Goal: Transaction & Acquisition: Book appointment/travel/reservation

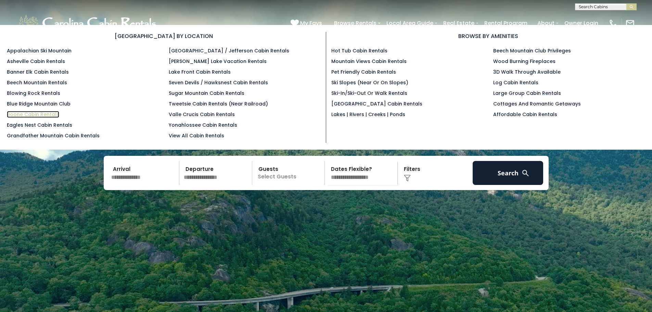
click at [45, 117] on link "Boone Cabin Rentals" at bounding box center [33, 114] width 52 height 7
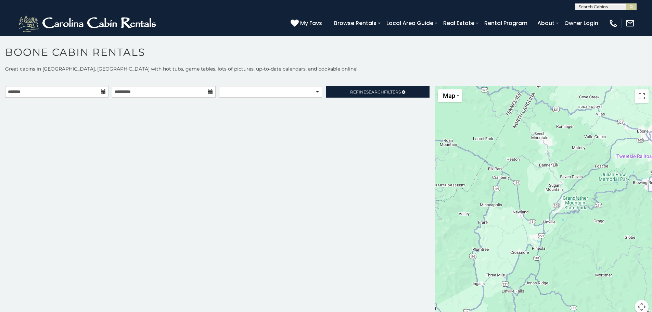
drag, startPoint x: 526, startPoint y: 192, endPoint x: 495, endPoint y: 145, distance: 56.7
click at [488, 124] on div at bounding box center [543, 204] width 217 height 236
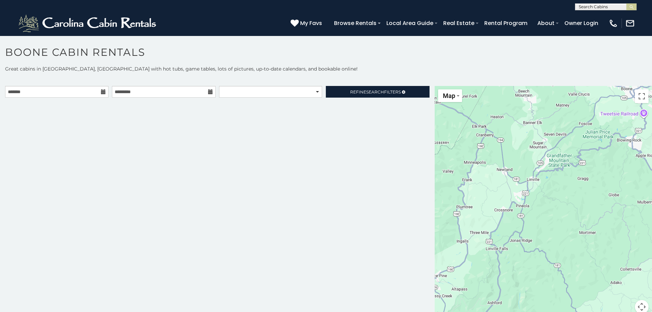
drag, startPoint x: 520, startPoint y: 229, endPoint x: 526, endPoint y: 126, distance: 103.7
click at [527, 132] on div at bounding box center [543, 204] width 217 height 236
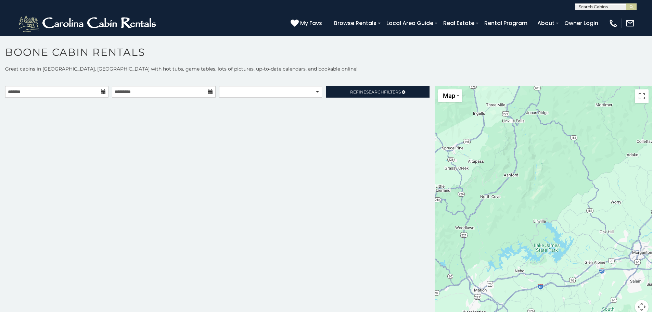
drag, startPoint x: 529, startPoint y: 165, endPoint x: 531, endPoint y: 261, distance: 96.6
click at [532, 257] on div at bounding box center [543, 204] width 217 height 236
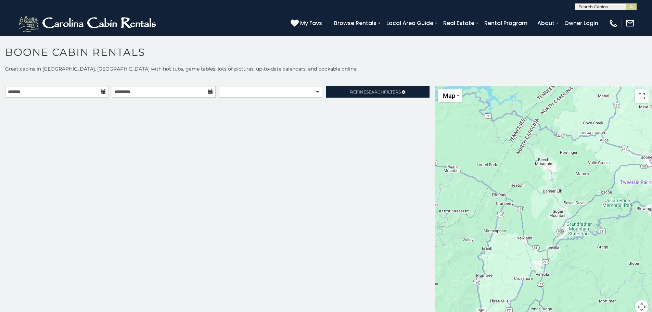
drag, startPoint x: 513, startPoint y: 171, endPoint x: 521, endPoint y: 225, distance: 54.6
click at [521, 227] on div at bounding box center [543, 204] width 217 height 236
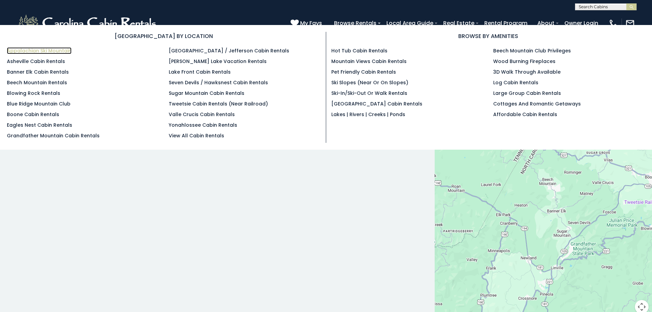
click at [44, 49] on link "Appalachian Ski Mountain" at bounding box center [39, 50] width 65 height 7
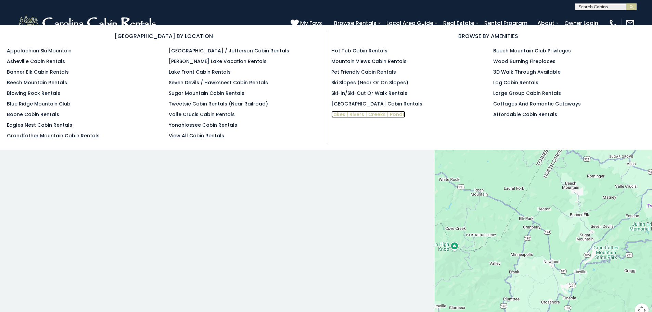
click at [363, 114] on link "Lakes | Rivers | Creeks | Ponds" at bounding box center [369, 114] width 74 height 7
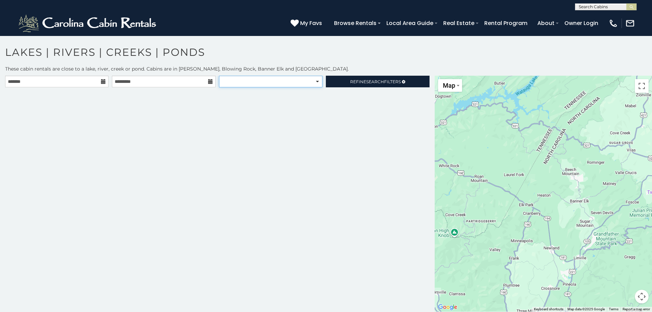
click at [247, 82] on select "**********" at bounding box center [270, 82] width 103 height 12
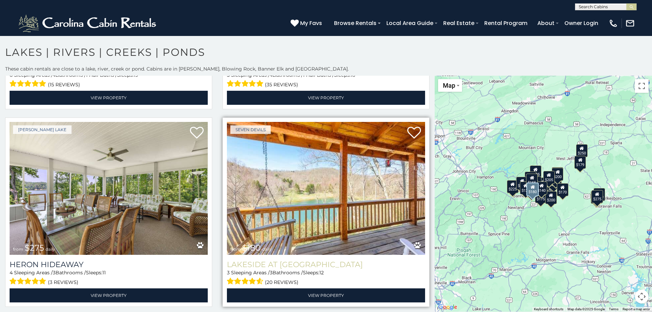
scroll to position [205, 0]
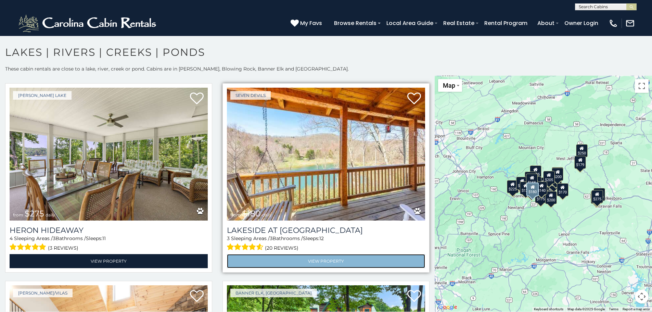
click at [313, 262] on link "View Property" at bounding box center [326, 261] width 198 height 14
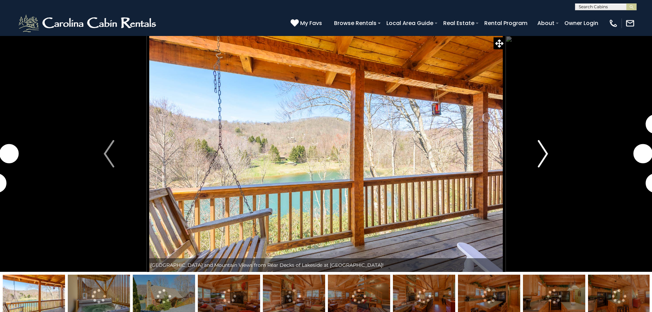
click at [546, 157] on img "Next" at bounding box center [543, 153] width 10 height 27
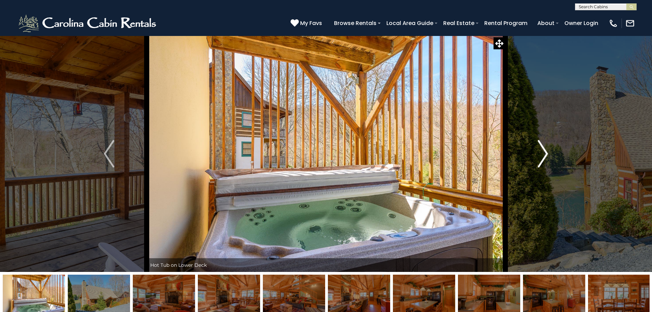
click at [545, 157] on img "Next" at bounding box center [543, 153] width 10 height 27
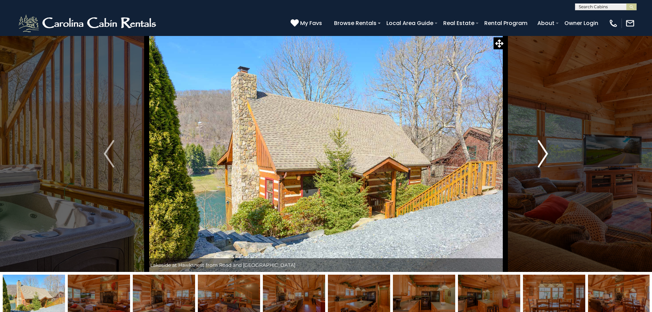
click at [545, 157] on img "Next" at bounding box center [543, 153] width 10 height 27
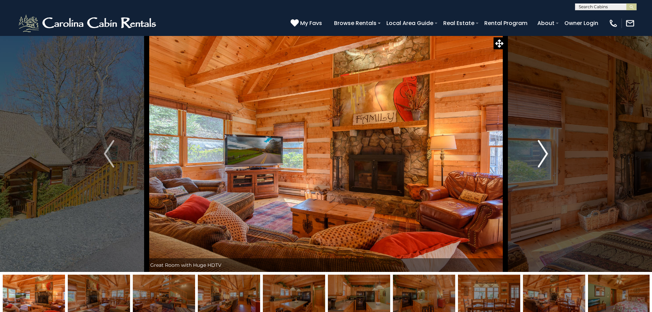
click at [545, 157] on img "Next" at bounding box center [543, 153] width 10 height 27
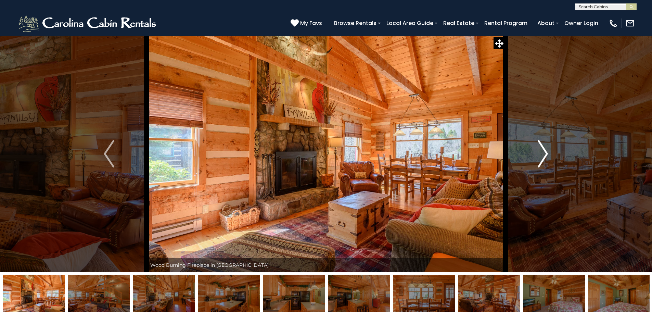
click at [545, 157] on img "Next" at bounding box center [543, 153] width 10 height 27
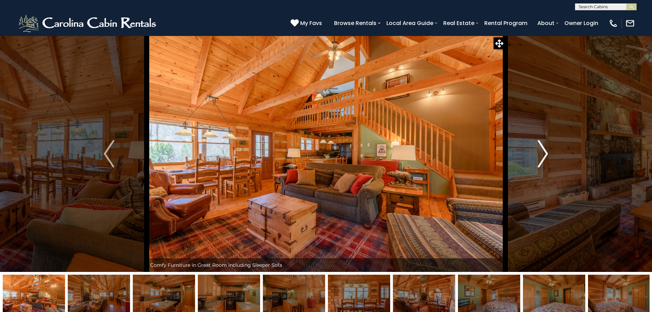
click at [545, 157] on img "Next" at bounding box center [543, 153] width 10 height 27
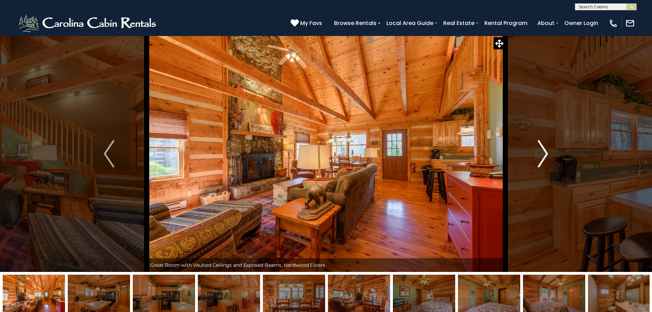
click at [545, 157] on img "Next" at bounding box center [543, 153] width 10 height 27
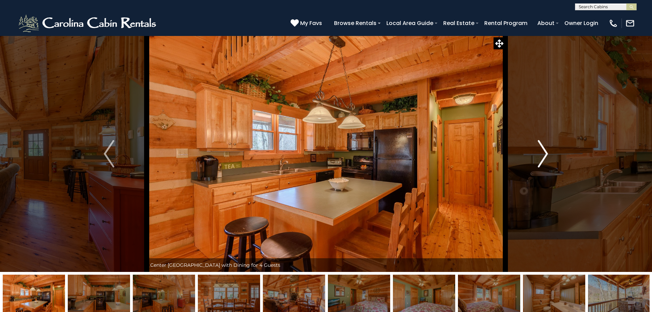
click at [545, 157] on img "Next" at bounding box center [543, 153] width 10 height 27
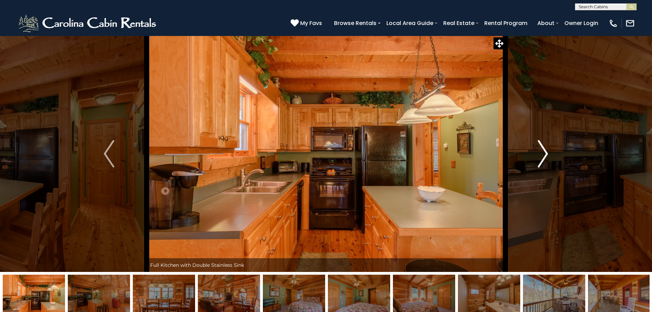
click at [545, 157] on img "Next" at bounding box center [543, 153] width 10 height 27
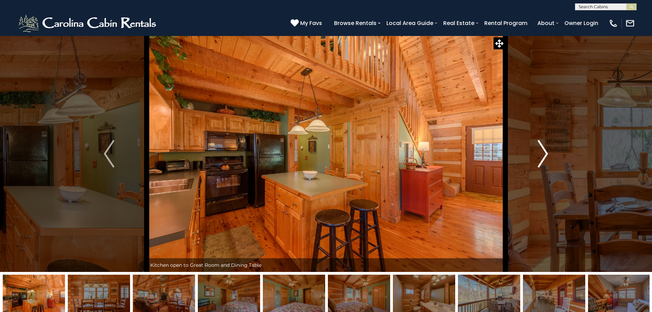
click at [545, 157] on img "Next" at bounding box center [543, 153] width 10 height 27
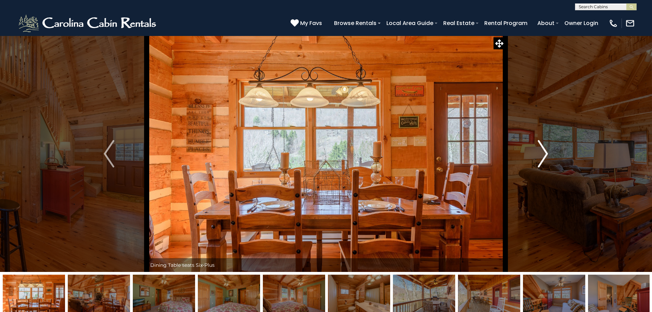
click at [545, 157] on img "Next" at bounding box center [543, 153] width 10 height 27
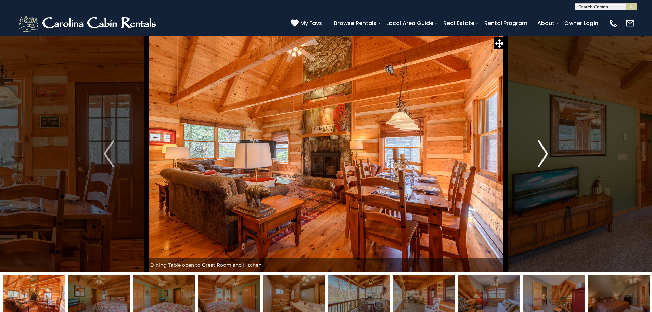
click at [545, 157] on img "Next" at bounding box center [543, 153] width 10 height 27
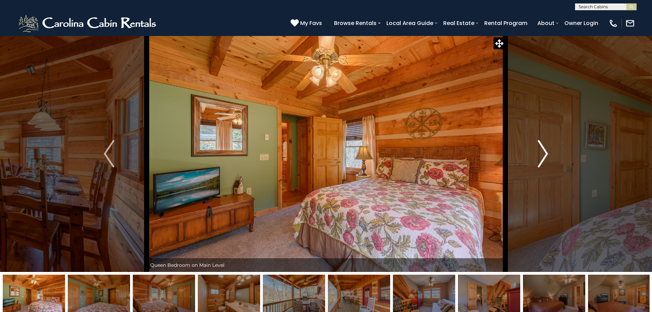
click at [545, 157] on img "Next" at bounding box center [543, 153] width 10 height 27
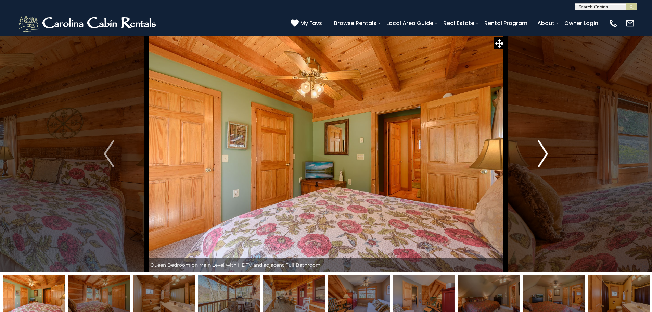
click at [545, 157] on img "Next" at bounding box center [543, 153] width 10 height 27
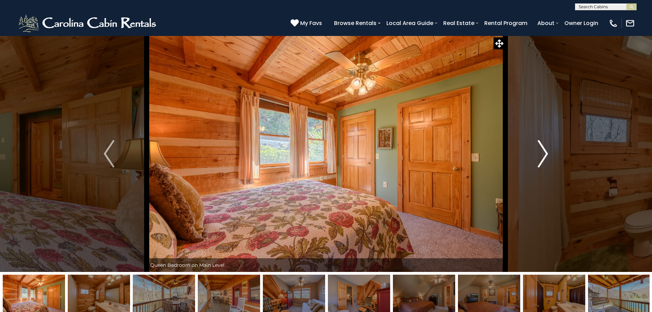
click at [545, 157] on img "Next" at bounding box center [543, 153] width 10 height 27
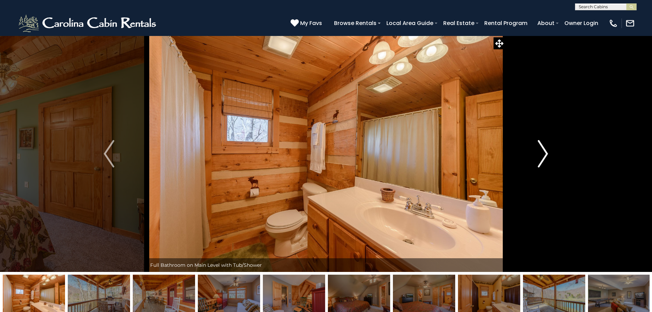
click at [545, 157] on img "Next" at bounding box center [543, 153] width 10 height 27
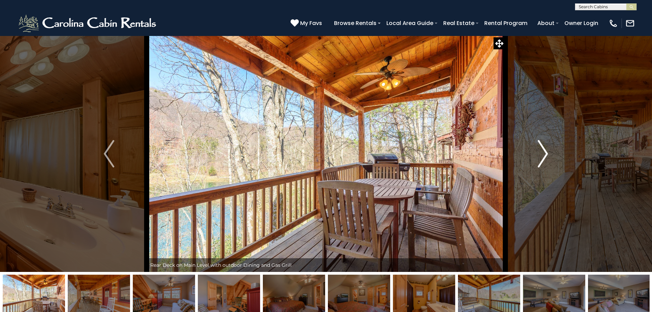
click at [545, 157] on img "Next" at bounding box center [543, 153] width 10 height 27
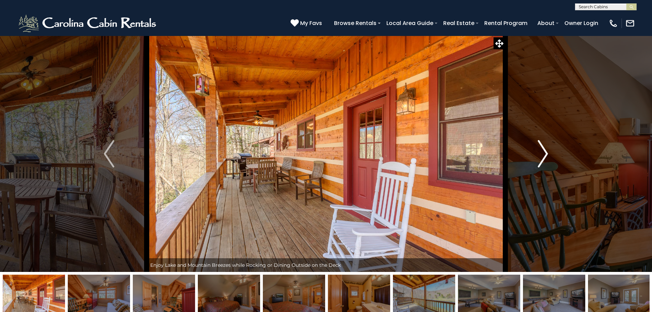
click at [545, 157] on img "Next" at bounding box center [543, 153] width 10 height 27
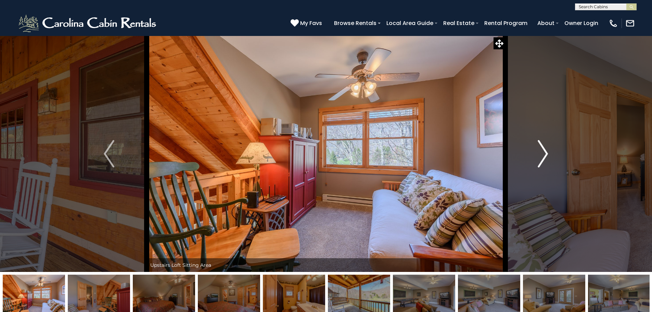
click at [545, 157] on img "Next" at bounding box center [543, 153] width 10 height 27
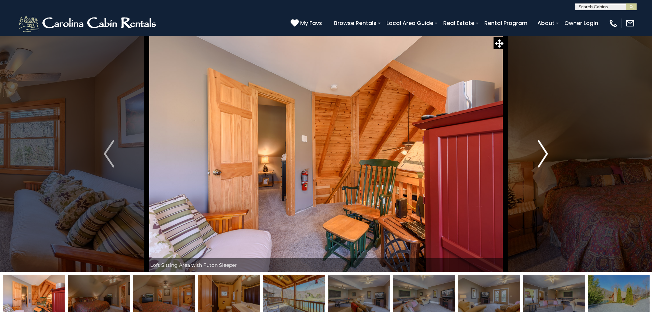
click at [545, 157] on img "Next" at bounding box center [543, 153] width 10 height 27
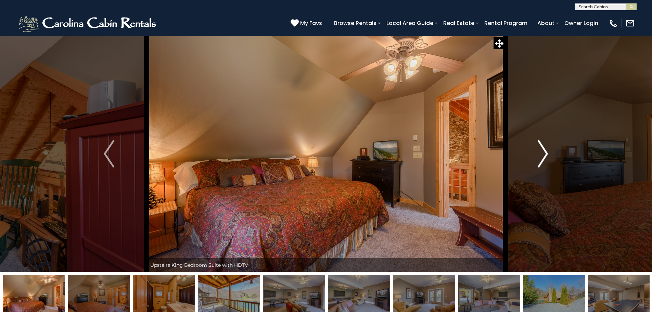
click at [545, 157] on img "Next" at bounding box center [543, 153] width 10 height 27
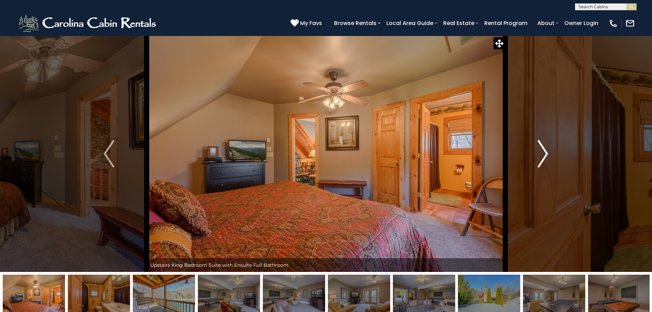
click at [545, 157] on img "Next" at bounding box center [543, 153] width 10 height 27
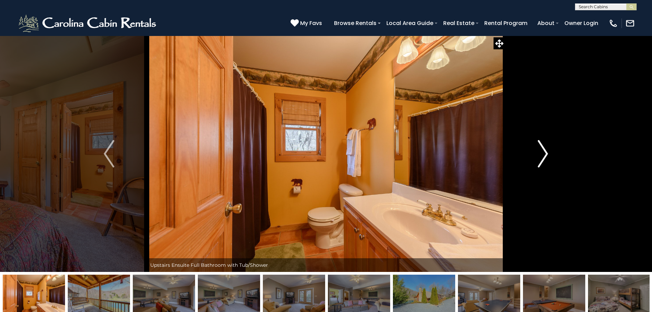
click at [545, 157] on img "Next" at bounding box center [543, 153] width 10 height 27
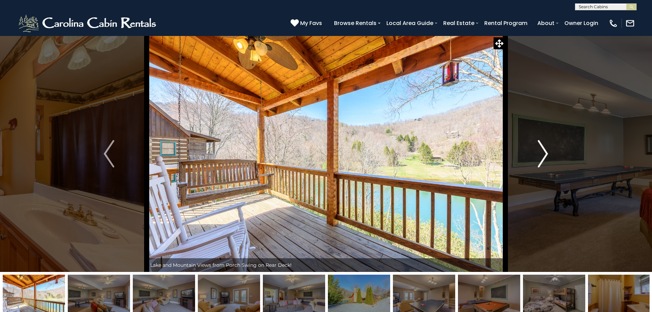
click at [545, 157] on img "Next" at bounding box center [543, 153] width 10 height 27
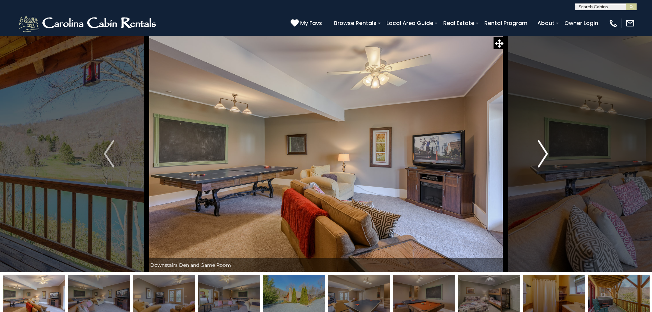
click at [545, 157] on img "Next" at bounding box center [543, 153] width 10 height 27
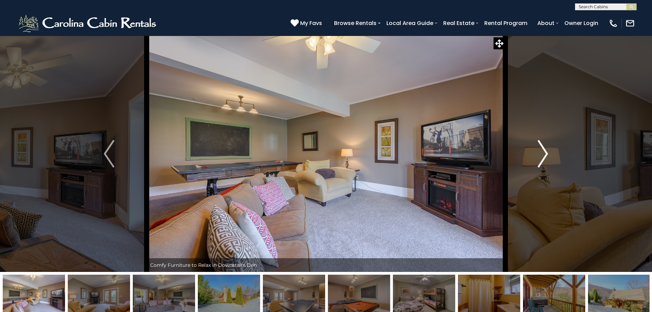
click at [545, 157] on img "Next" at bounding box center [543, 153] width 10 height 27
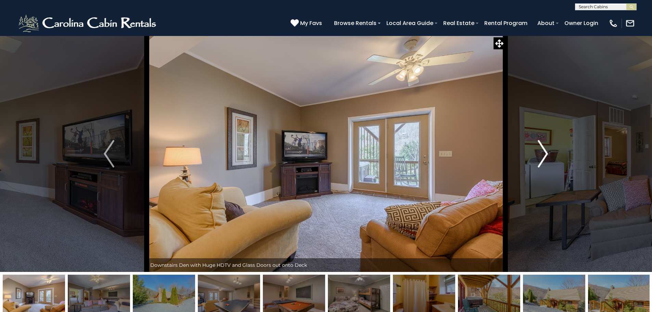
click at [545, 157] on img "Next" at bounding box center [543, 153] width 10 height 27
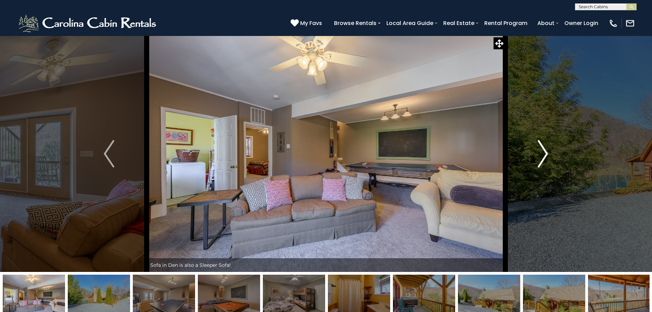
click at [545, 157] on img "Next" at bounding box center [543, 153] width 10 height 27
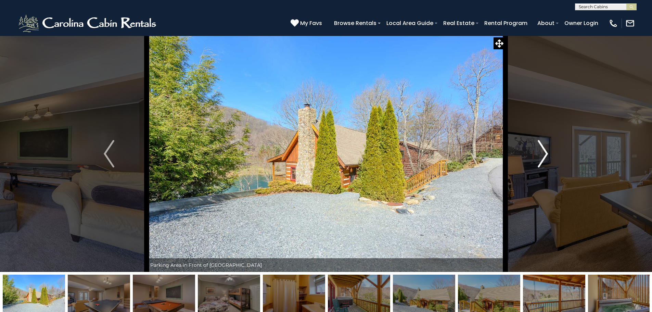
click at [545, 157] on img "Next" at bounding box center [543, 153] width 10 height 27
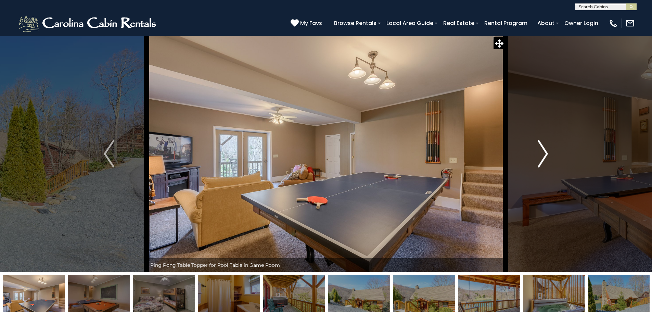
click at [545, 157] on img "Next" at bounding box center [543, 153] width 10 height 27
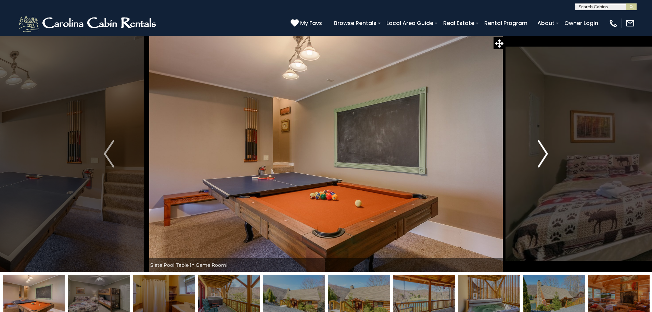
click at [545, 157] on img "Next" at bounding box center [543, 153] width 10 height 27
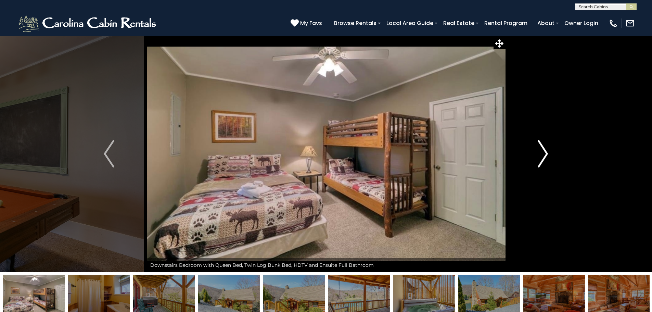
click at [545, 157] on img "Next" at bounding box center [543, 153] width 10 height 27
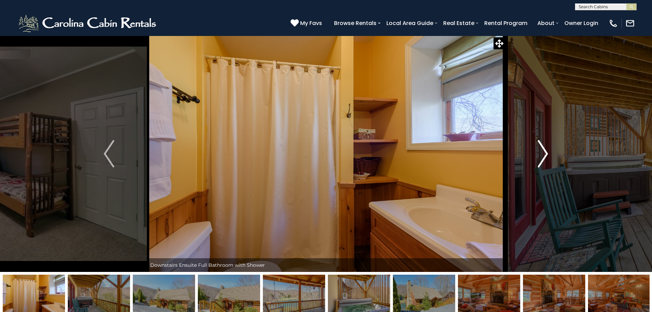
click at [545, 157] on img "Next" at bounding box center [543, 153] width 10 height 27
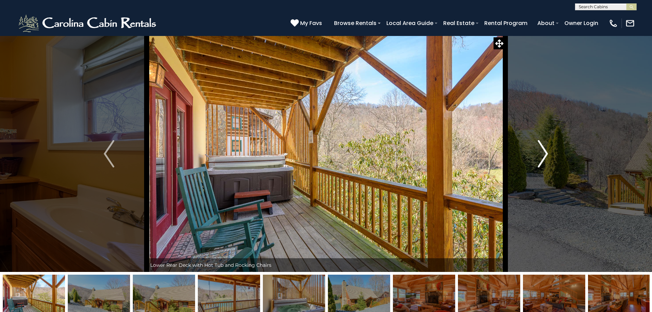
click at [545, 157] on img "Next" at bounding box center [543, 153] width 10 height 27
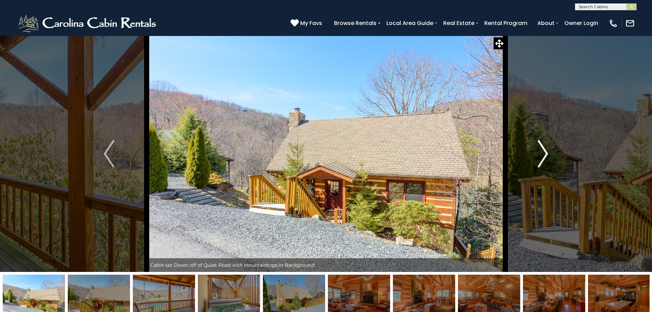
click at [545, 157] on img "Next" at bounding box center [543, 153] width 10 height 27
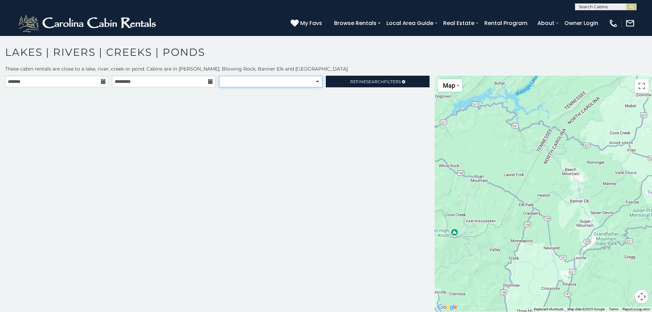
click at [305, 83] on select "**********" at bounding box center [270, 82] width 103 height 12
select select "**********"
click at [219, 76] on select "**********" at bounding box center [270, 82] width 103 height 12
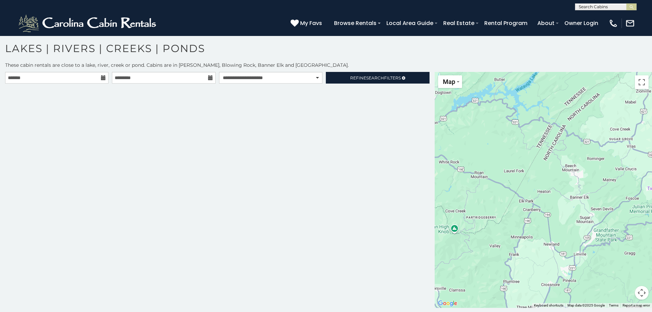
click at [219, 192] on div "**********" at bounding box center [217, 190] width 435 height 236
